Goal: Transaction & Acquisition: Book appointment/travel/reservation

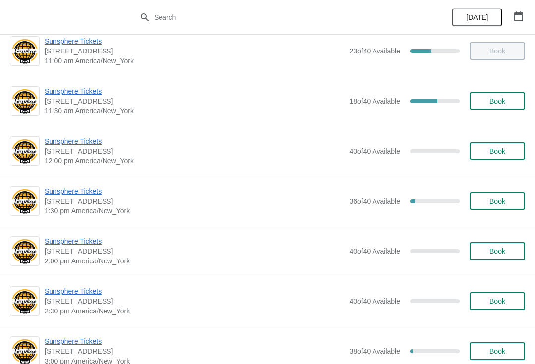
scroll to position [167, 0]
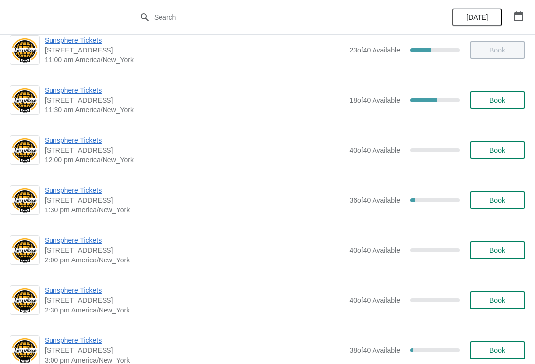
click at [505, 156] on button "Book" at bounding box center [498, 150] width 56 height 18
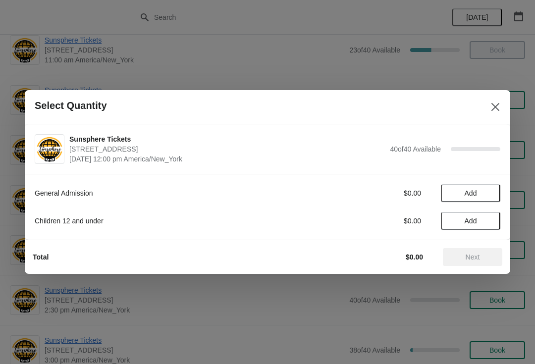
click at [498, 111] on icon "Close" at bounding box center [496, 107] width 10 height 10
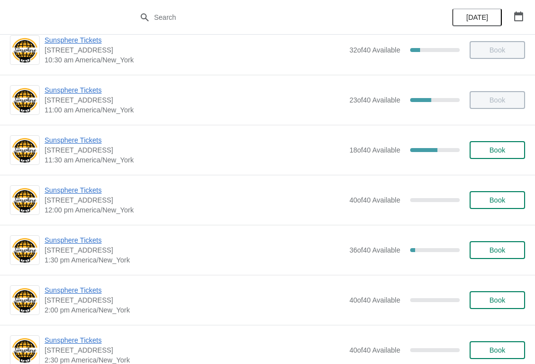
scroll to position [114, 0]
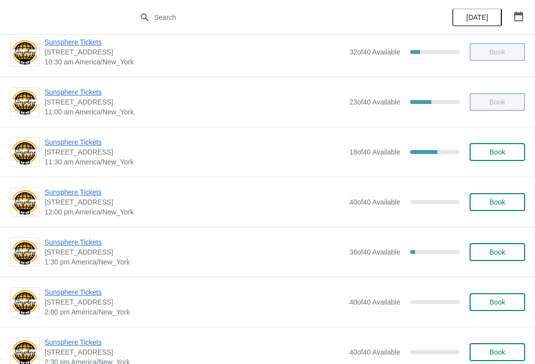
click at [514, 149] on span "Book" at bounding box center [498, 152] width 38 height 8
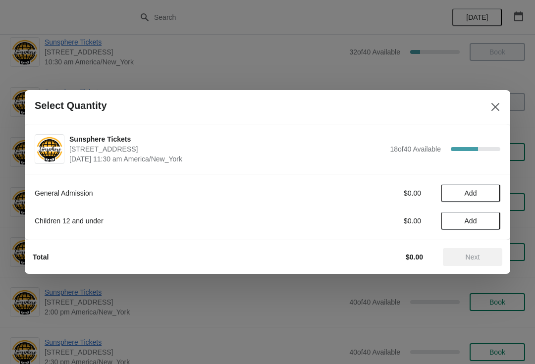
click at [486, 191] on span "Add" at bounding box center [471, 193] width 42 height 8
click at [483, 197] on icon at bounding box center [488, 193] width 10 height 10
click at [489, 248] on button "Next" at bounding box center [472, 257] width 59 height 18
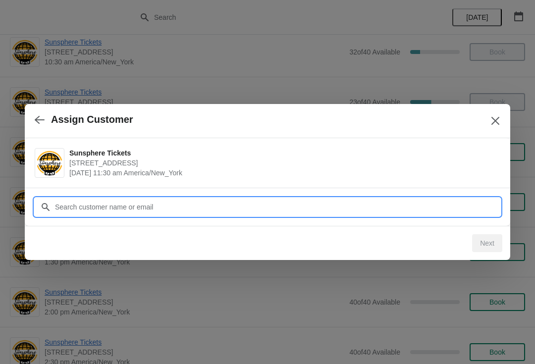
click at [282, 199] on input "Customer" at bounding box center [278, 207] width 446 height 18
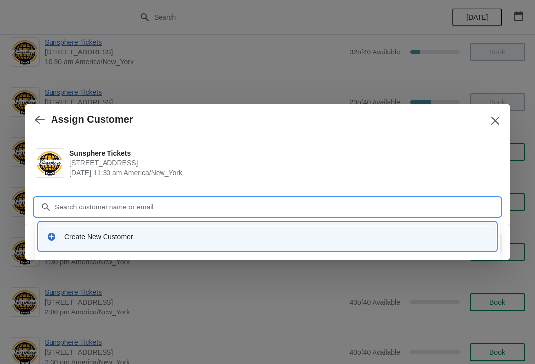
click at [152, 228] on div "Create New Customer" at bounding box center [268, 236] width 450 height 20
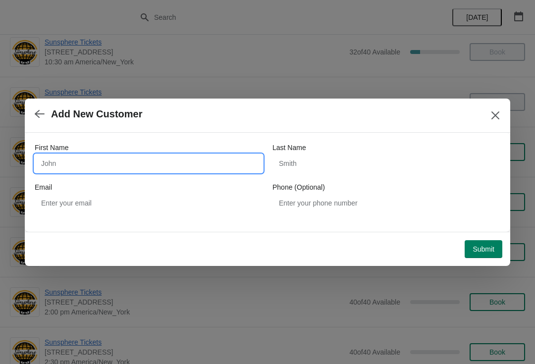
click at [98, 160] on input "First Name" at bounding box center [149, 164] width 228 height 18
type input "W"
click at [479, 244] on button "Submit" at bounding box center [484, 249] width 38 height 18
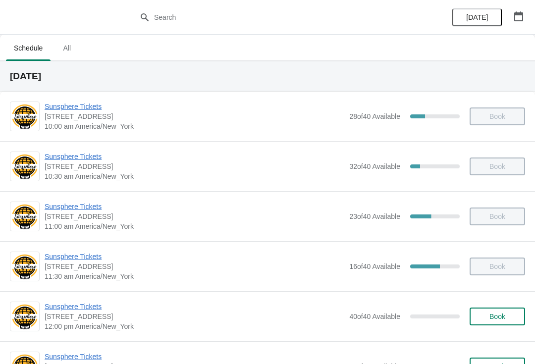
click at [500, 315] on span "Book" at bounding box center [498, 317] width 16 height 8
click at [495, 316] on span "Book" at bounding box center [498, 317] width 16 height 8
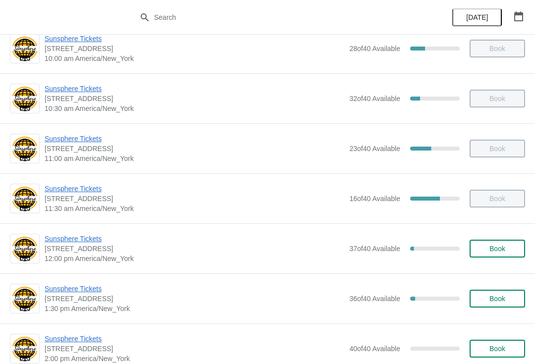
click at [490, 257] on button "Book" at bounding box center [498, 249] width 56 height 18
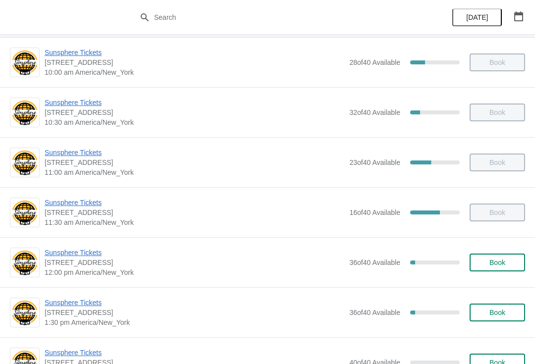
scroll to position [55, 0]
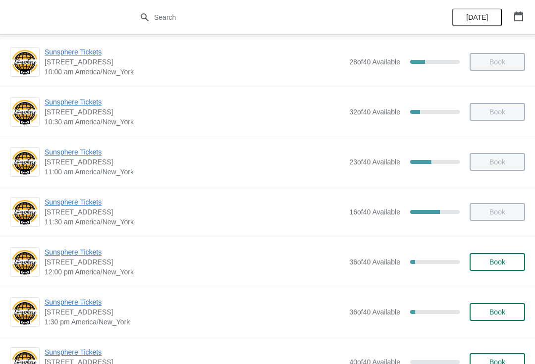
click at [505, 261] on span "Book" at bounding box center [498, 262] width 16 height 8
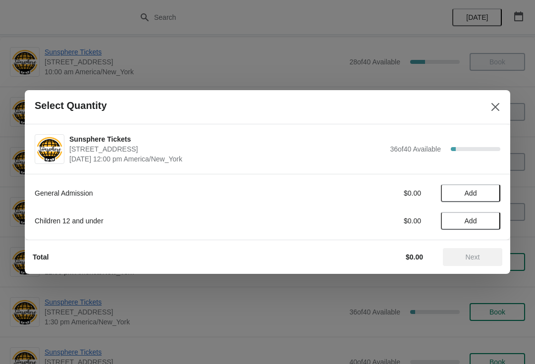
click at [490, 187] on button "Add" at bounding box center [470, 193] width 59 height 18
click at [492, 220] on span "Add" at bounding box center [471, 221] width 42 height 8
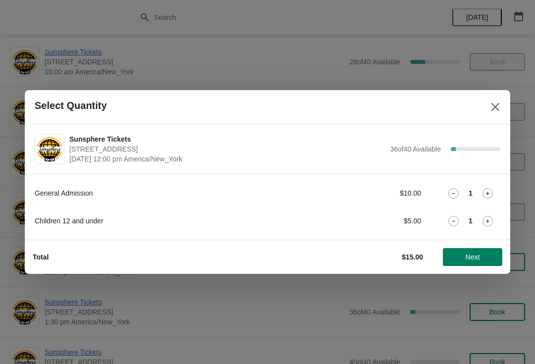
click at [488, 221] on icon at bounding box center [487, 221] width 3 height 3
click at [474, 256] on span "Next" at bounding box center [473, 257] width 14 height 8
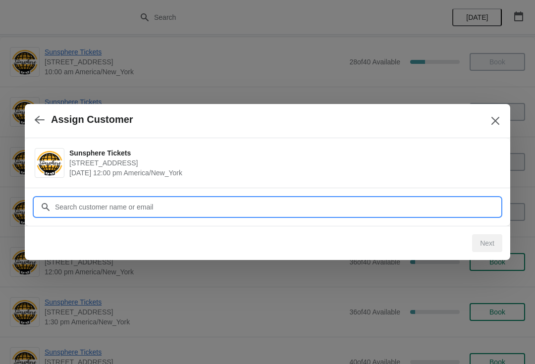
click at [393, 204] on input "Customer" at bounding box center [278, 207] width 446 height 18
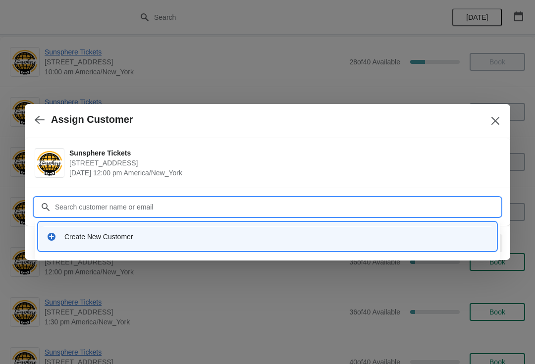
click at [198, 242] on div "Create New Customer" at bounding box center [268, 236] width 450 height 20
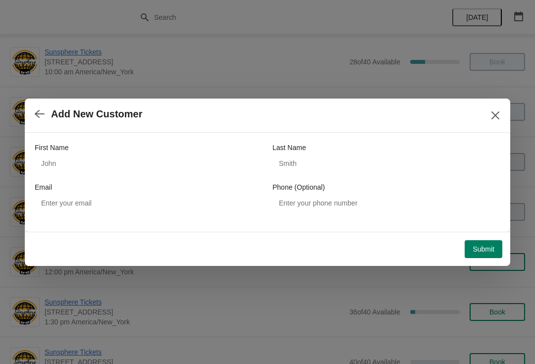
click at [117, 151] on div "First Name" at bounding box center [149, 148] width 228 height 10
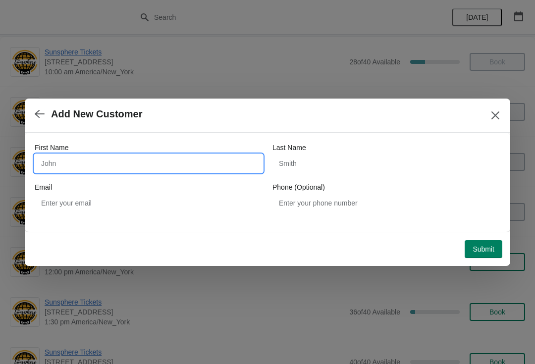
click at [107, 169] on input "First Name" at bounding box center [149, 164] width 228 height 18
type input "W"
click at [482, 240] on button "Submit" at bounding box center [484, 249] width 38 height 18
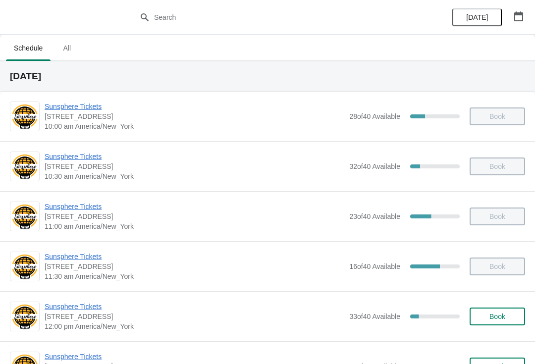
click at [498, 316] on span "Book" at bounding box center [498, 317] width 16 height 8
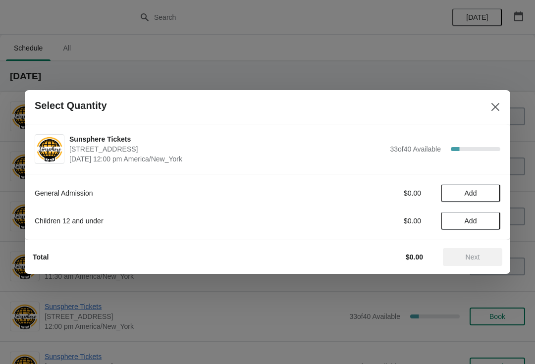
click at [489, 187] on button "Add" at bounding box center [470, 193] width 59 height 18
click at [492, 189] on icon at bounding box center [488, 193] width 10 height 10
click at [478, 257] on span "Next" at bounding box center [473, 257] width 14 height 8
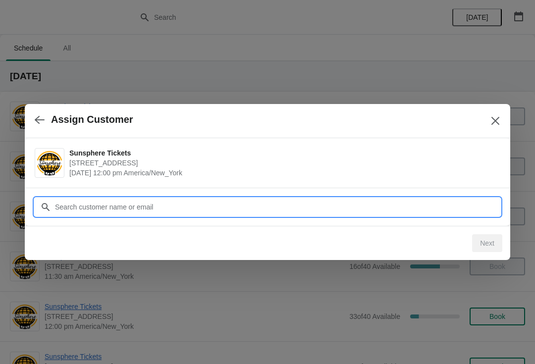
click at [446, 207] on input "Customer" at bounding box center [278, 207] width 446 height 18
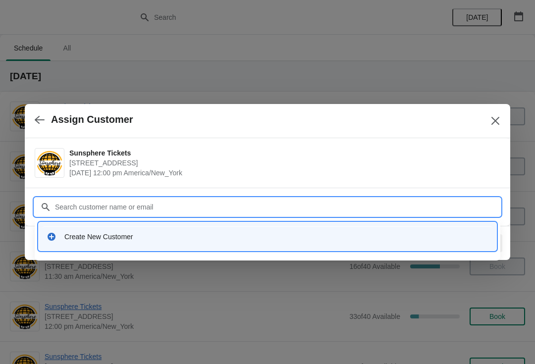
click at [180, 241] on div "Create New Customer" at bounding box center [276, 237] width 424 height 10
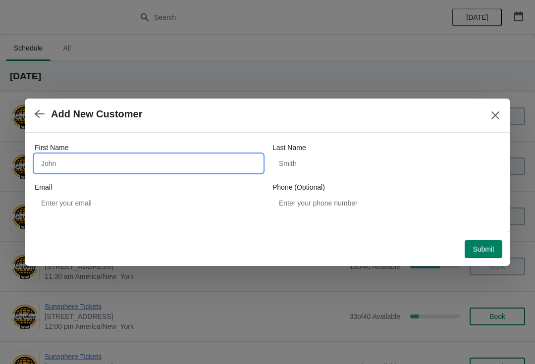
click at [152, 165] on input "First Name" at bounding box center [149, 164] width 228 height 18
type input "W"
click at [489, 240] on button "Submit" at bounding box center [484, 249] width 38 height 18
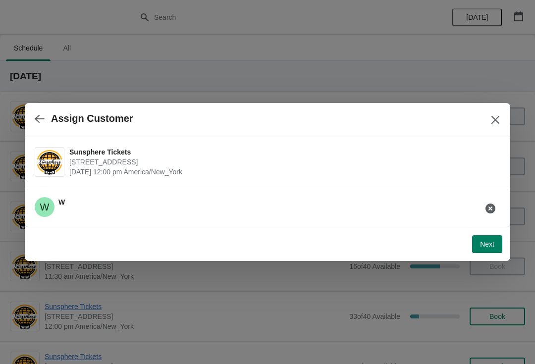
click at [490, 252] on button "Next" at bounding box center [487, 244] width 30 height 18
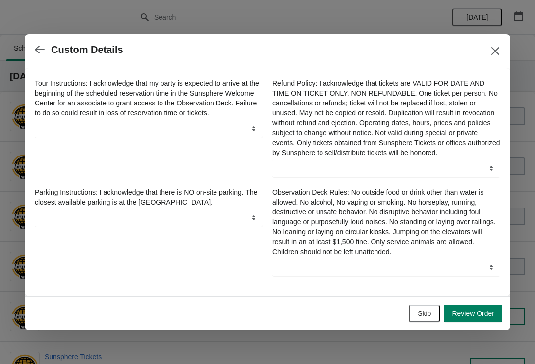
click at [435, 311] on button "Skip" at bounding box center [424, 314] width 31 height 18
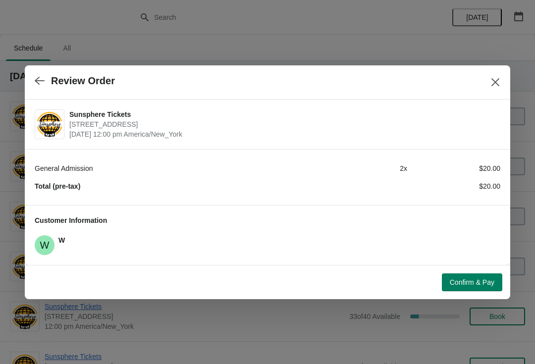
click at [471, 279] on span "Confirm & Pay" at bounding box center [472, 283] width 45 height 8
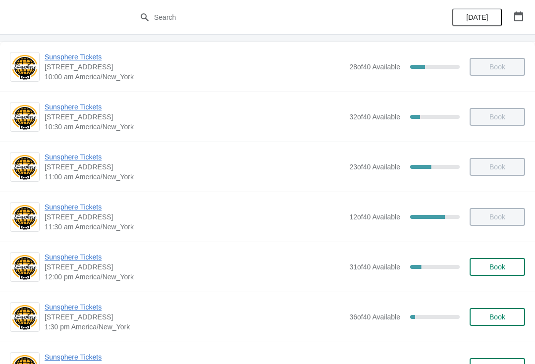
scroll to position [87, 0]
